Goal: Task Accomplishment & Management: Use online tool/utility

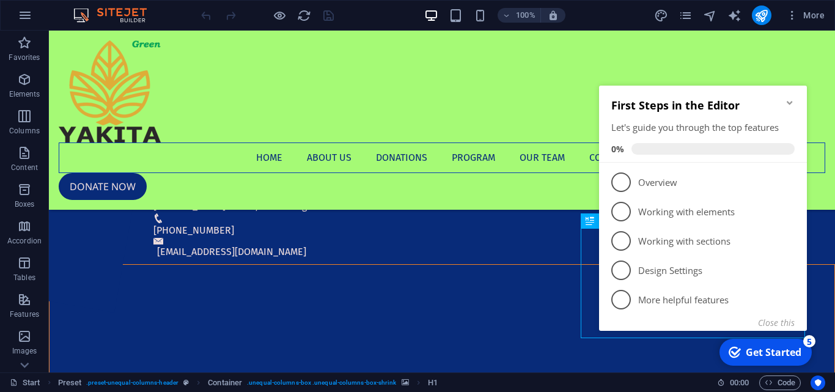
click at [791, 102] on icon "Minimize checklist" at bounding box center [790, 103] width 10 height 10
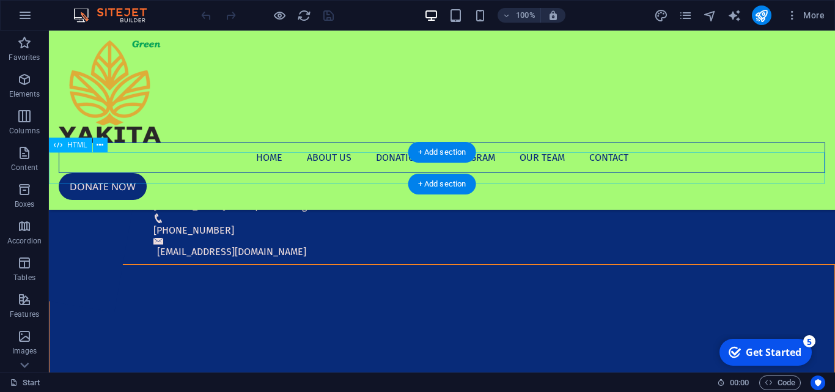
click at [59, 166] on div at bounding box center [442, 168] width 786 height 32
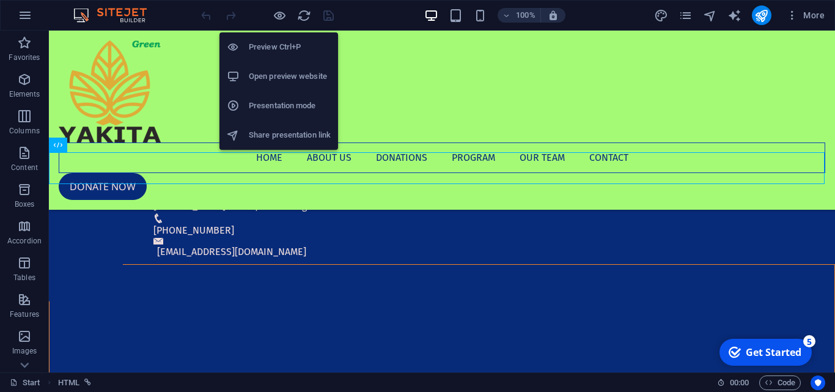
click at [271, 75] on font "Open preview website" at bounding box center [288, 76] width 78 height 9
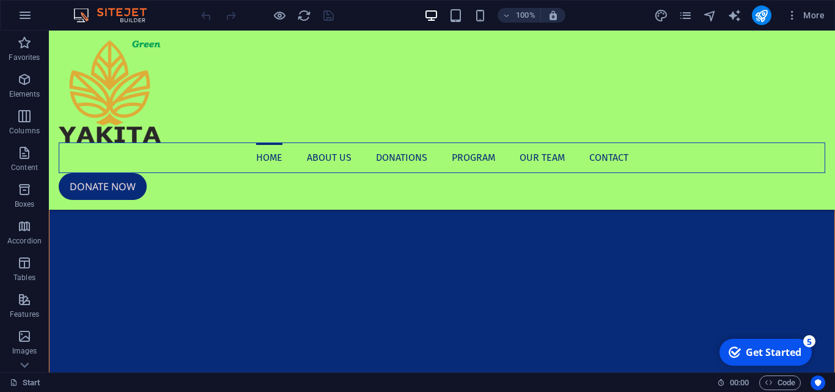
scroll to position [105, 0]
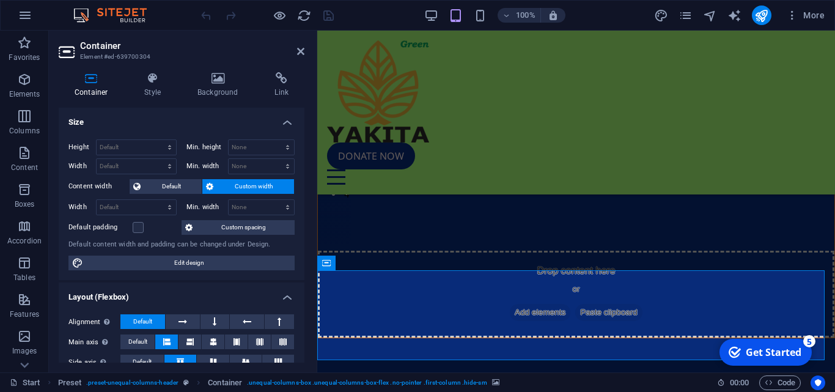
click at [307, 204] on div "Container Style Background Link Size Height Default px rem % vh vw Min. height …" at bounding box center [181, 217] width 265 height 310
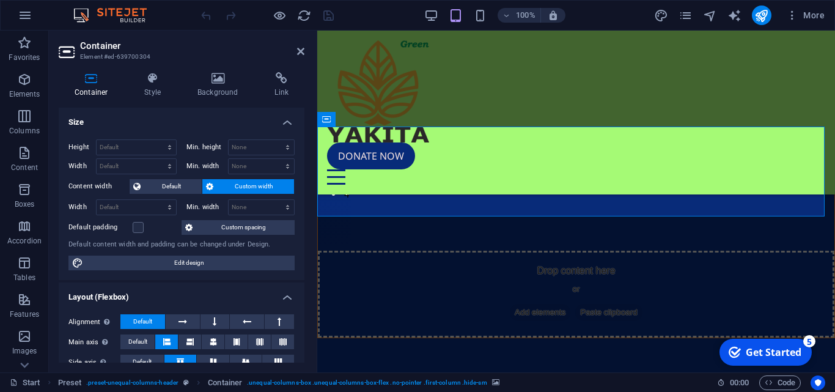
scroll to position [248, 0]
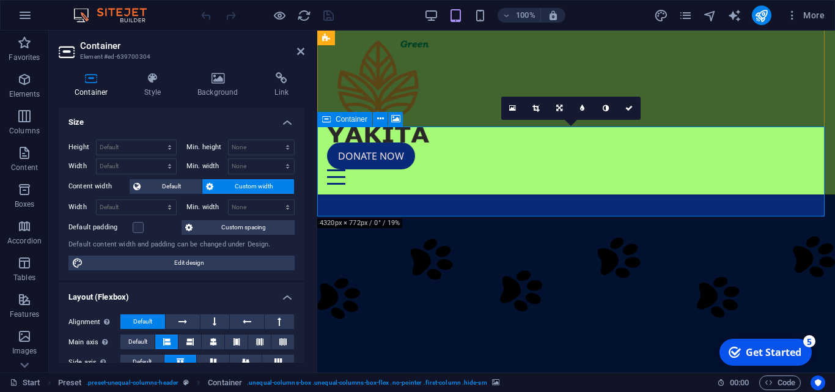
click at [495, 184] on div "Drop content here or Add elements Paste clipboard" at bounding box center [576, 150] width 517 height 87
click at [579, 177] on div "Drop content here or Add elements Paste clipboard" at bounding box center [576, 150] width 517 height 87
click at [561, 176] on div "Drop content here or Add elements Paste clipboard" at bounding box center [576, 150] width 517 height 87
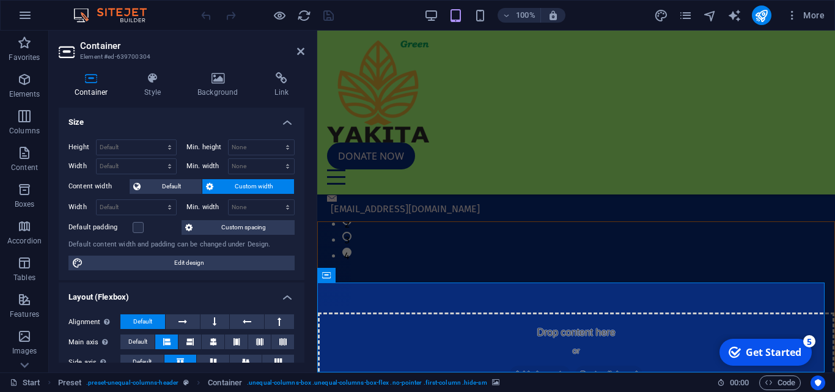
scroll to position [135, 0]
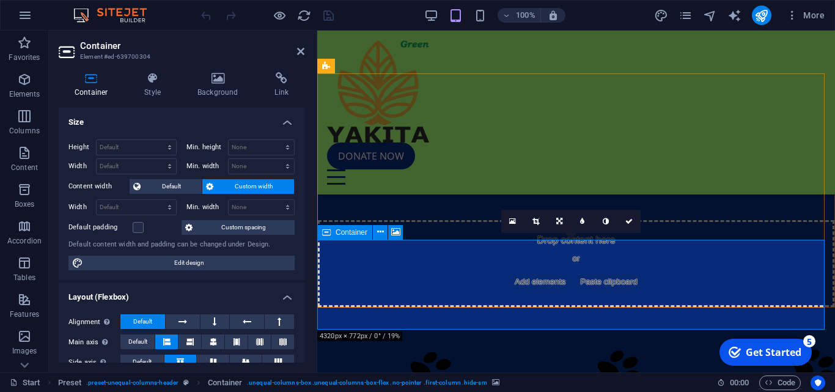
click at [391, 275] on div "Drop content here or Add elements Paste clipboard" at bounding box center [576, 263] width 517 height 87
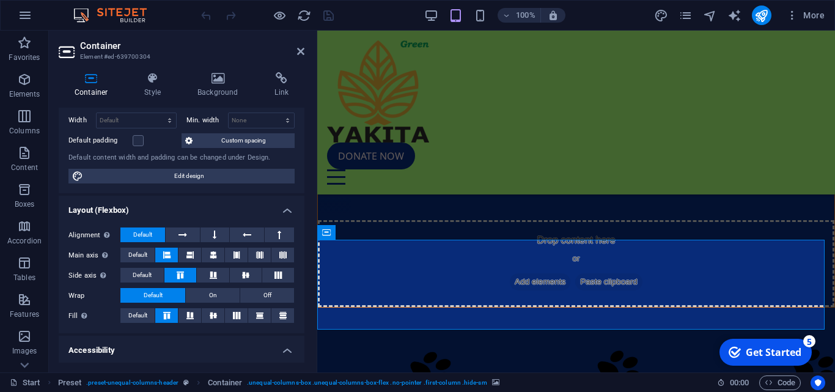
scroll to position [31, 0]
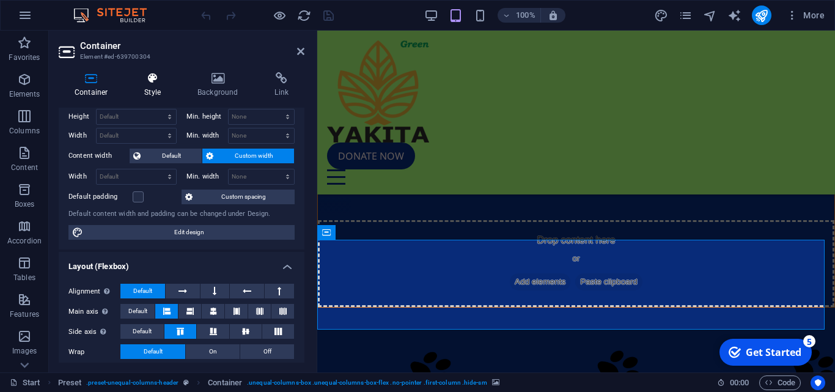
click at [143, 84] on icon at bounding box center [152, 78] width 48 height 12
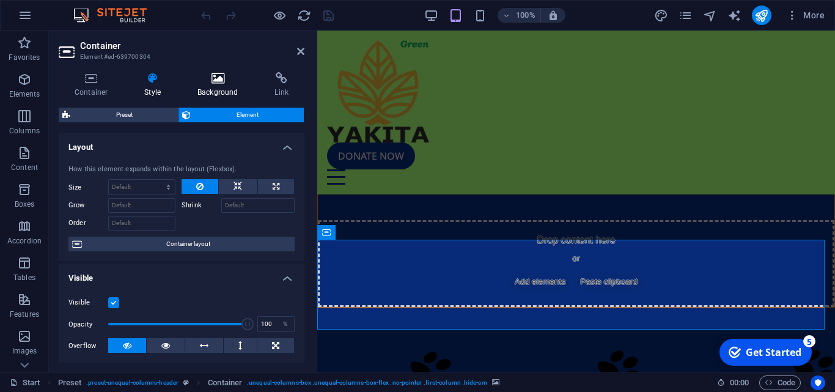
click at [206, 83] on icon at bounding box center [218, 78] width 72 height 12
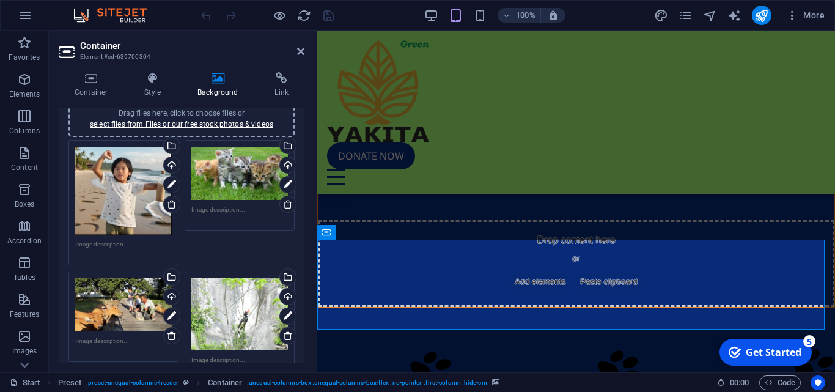
scroll to position [113, 0]
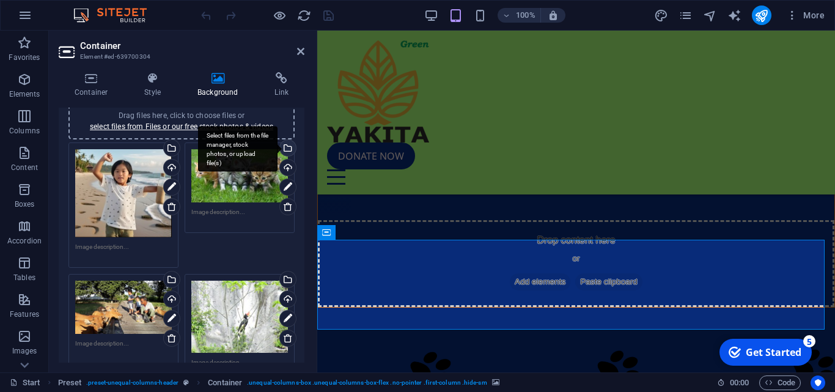
click at [284, 147] on div "Select files from the file manager, stock photos, or upload file(s)" at bounding box center [287, 149] width 18 height 18
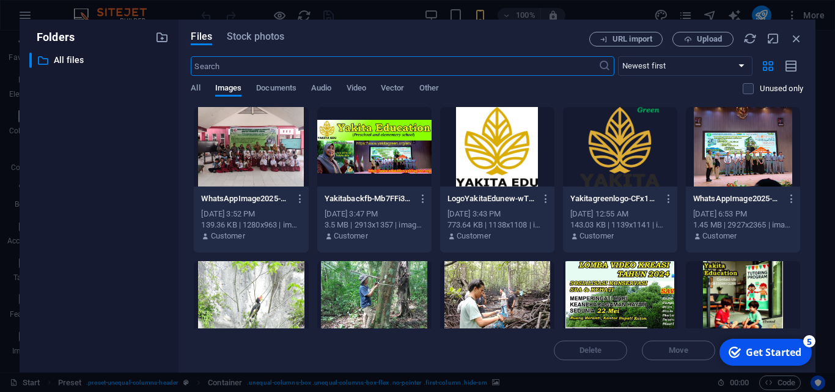
scroll to position [706, 0]
click at [692, 39] on span "Upload" at bounding box center [703, 39] width 50 height 8
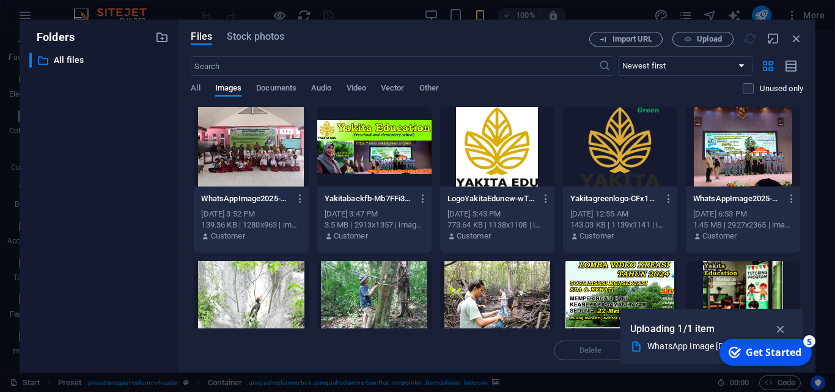
click at [258, 165] on div at bounding box center [251, 146] width 114 height 79
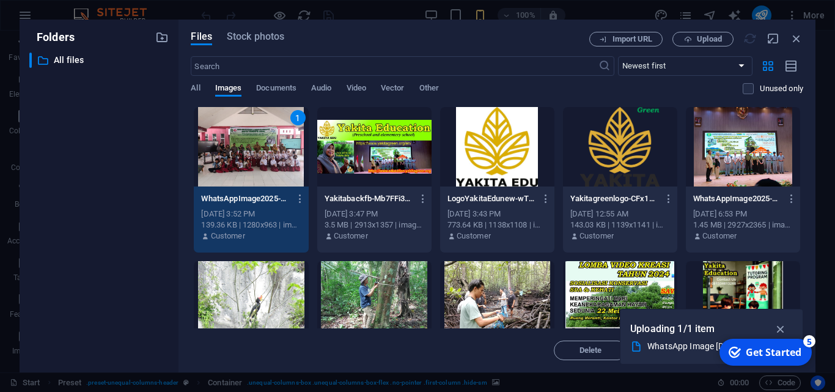
click at [258, 165] on div "1" at bounding box center [251, 146] width 114 height 79
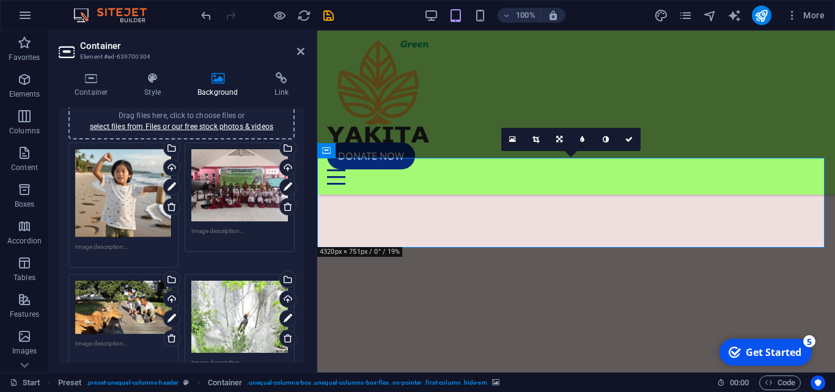
scroll to position [217, 0]
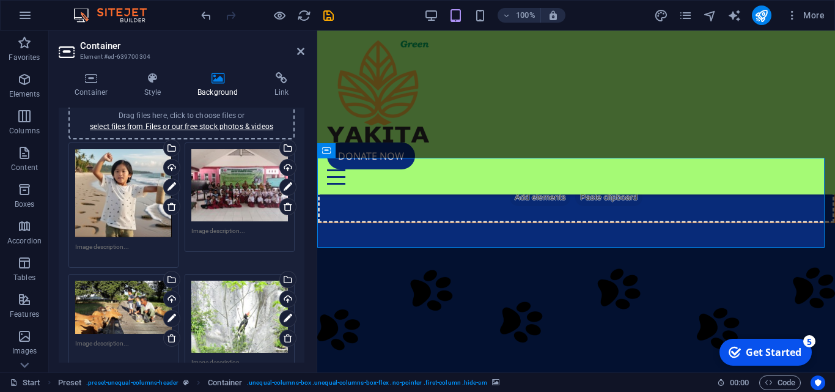
click at [131, 314] on div "Drag files here, click to choose files or select files from Files or our free s…" at bounding box center [123, 307] width 97 height 53
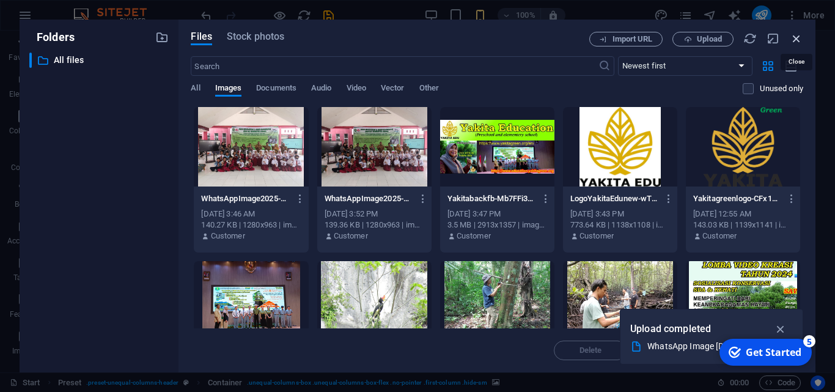
click at [795, 43] on icon "button" at bounding box center [796, 38] width 13 height 13
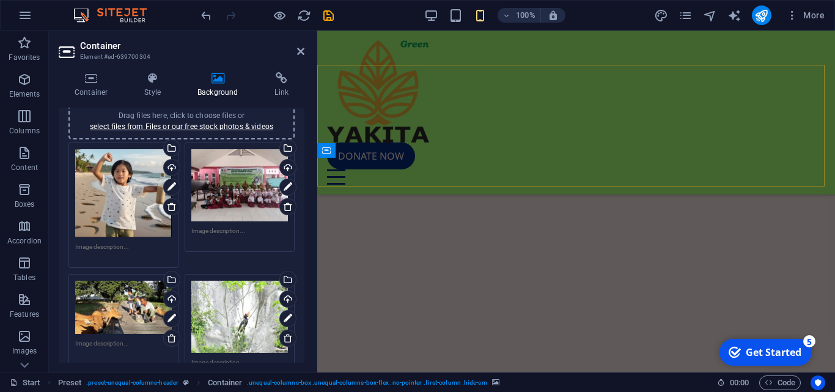
scroll to position [217, 0]
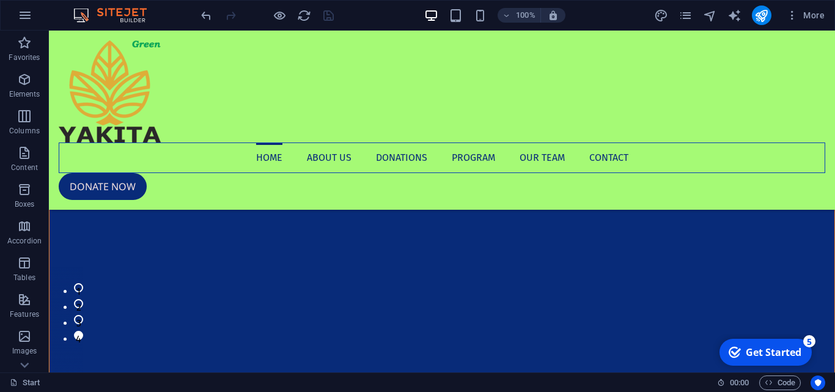
scroll to position [193, 0]
click at [83, 327] on button "3" at bounding box center [78, 331] width 9 height 9
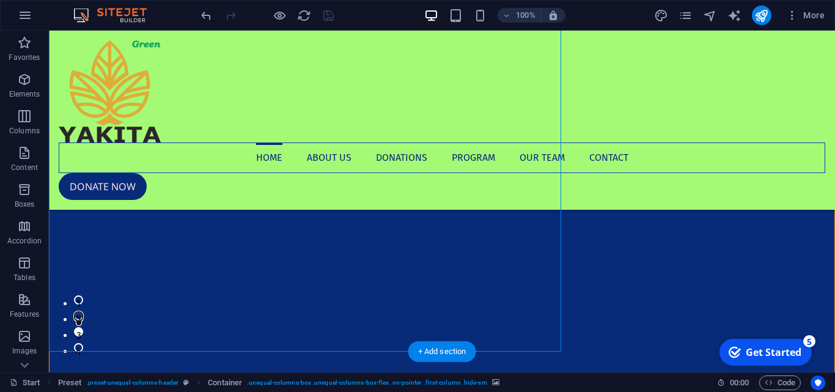
click at [83, 313] on button "2" at bounding box center [78, 315] width 9 height 9
click at [83, 305] on button "1" at bounding box center [78, 299] width 9 height 9
click at [83, 312] on button "2" at bounding box center [78, 315] width 9 height 9
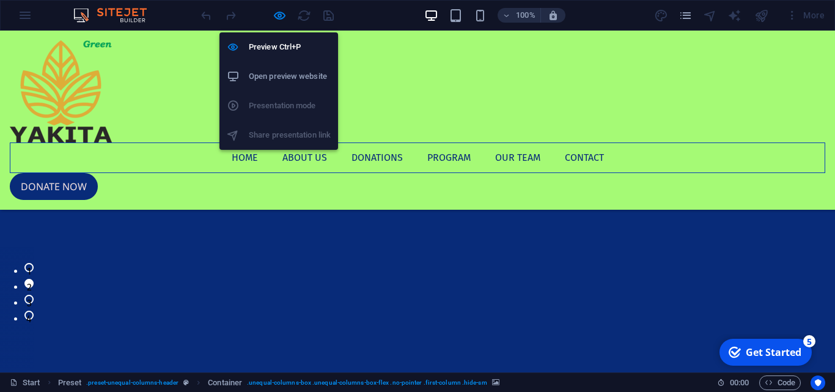
click at [282, 76] on font "Open preview website" at bounding box center [288, 76] width 78 height 9
